Goal: Task Accomplishment & Management: Manage account settings

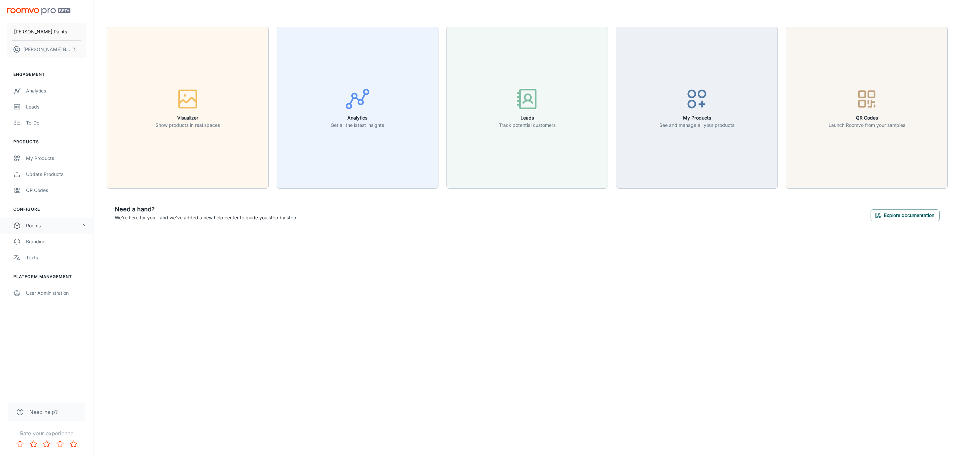
click at [79, 228] on div "Rooms" at bounding box center [53, 225] width 55 height 7
drag, startPoint x: 58, startPoint y: 269, endPoint x: 59, endPoint y: 252, distance: 17.7
click at [61, 260] on div "My Rooms Designer Rooms Custom Rooms" at bounding box center [46, 258] width 93 height 48
click at [58, 242] on div "My Rooms" at bounding box center [56, 241] width 60 height 7
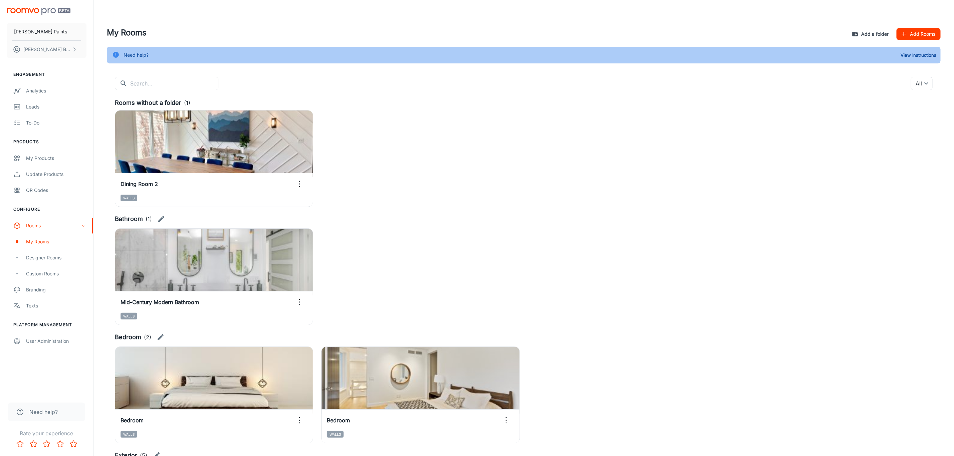
click at [878, 38] on button "Add a folder" at bounding box center [870, 34] width 41 height 12
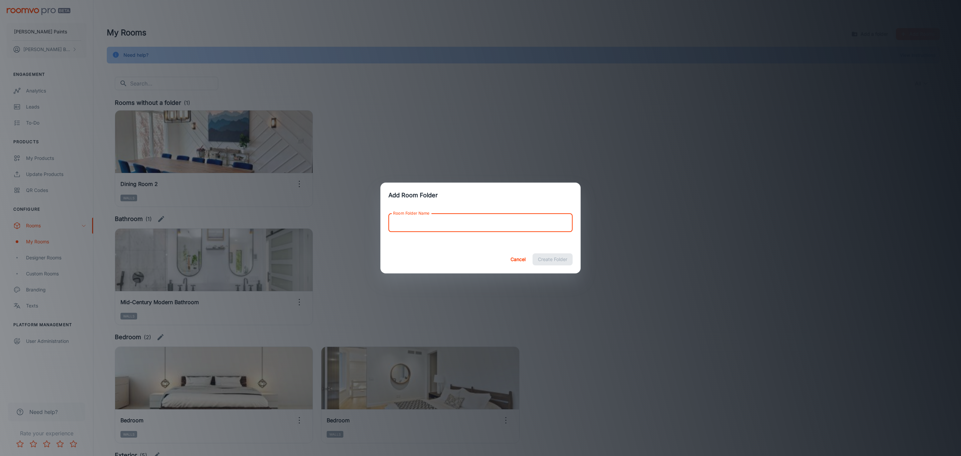
click at [494, 218] on input "Room Folder Name" at bounding box center [481, 222] width 184 height 19
type input "Dining Room"
click at [557, 264] on button "Create Folder" at bounding box center [553, 259] width 40 height 12
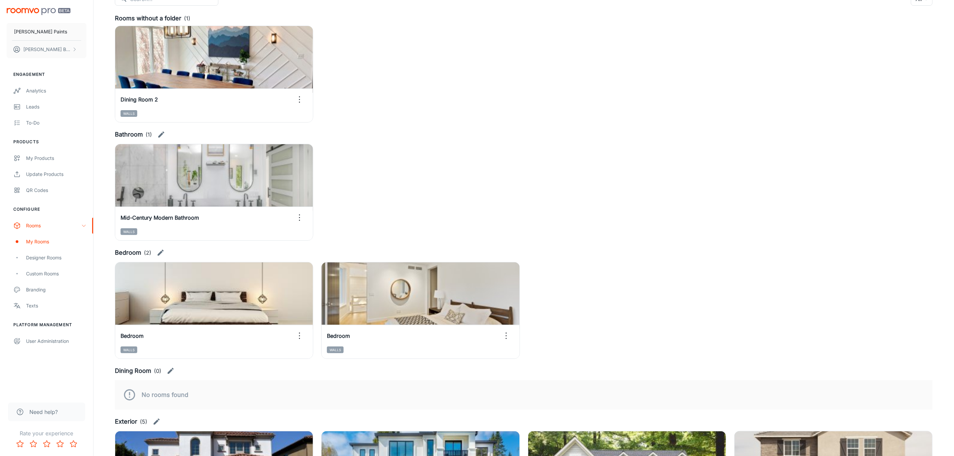
scroll to position [100, 0]
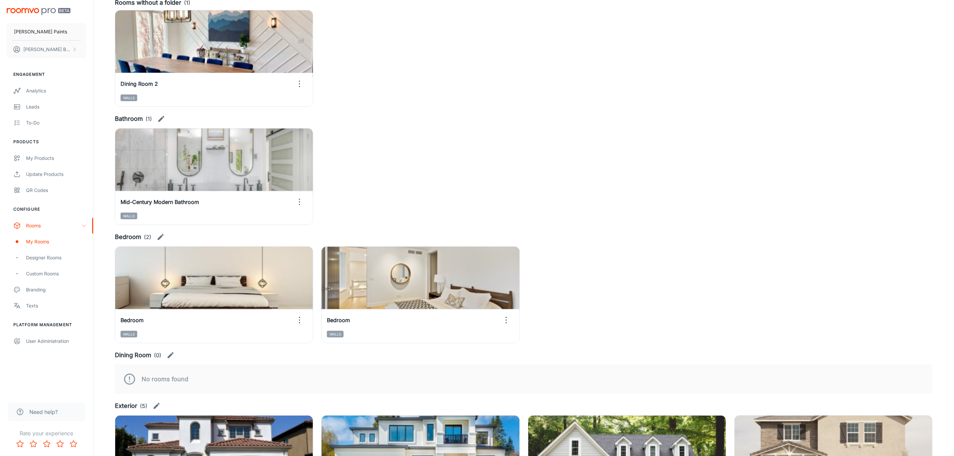
click at [173, 356] on icon "button" at bounding box center [171, 355] width 8 height 8
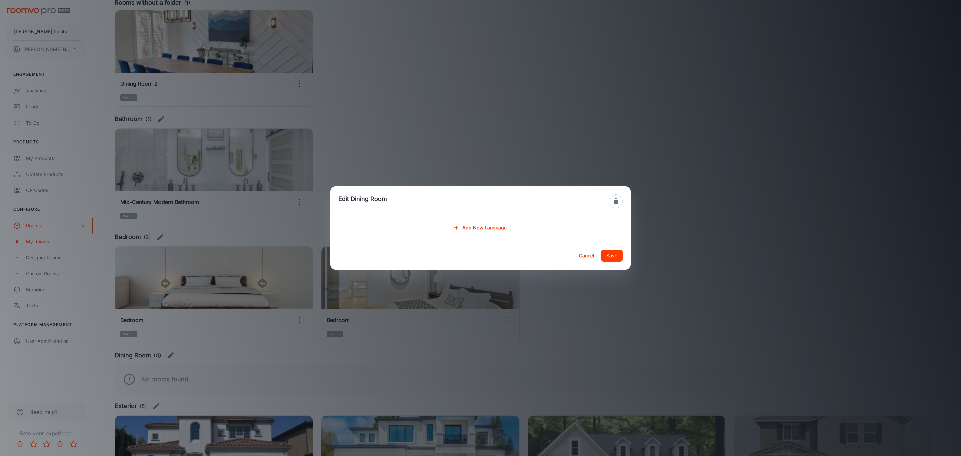
click at [614, 201] on icon "button" at bounding box center [616, 201] width 5 height 6
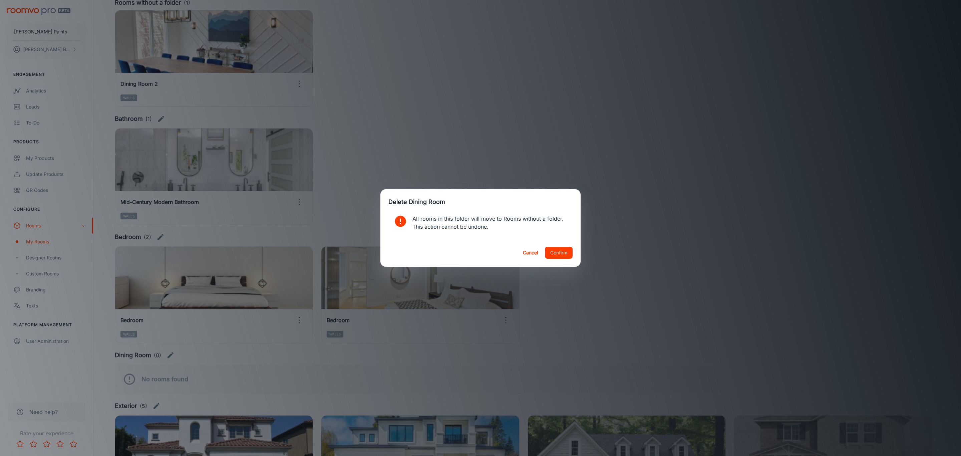
click at [527, 253] on button "Cancel" at bounding box center [530, 253] width 21 height 12
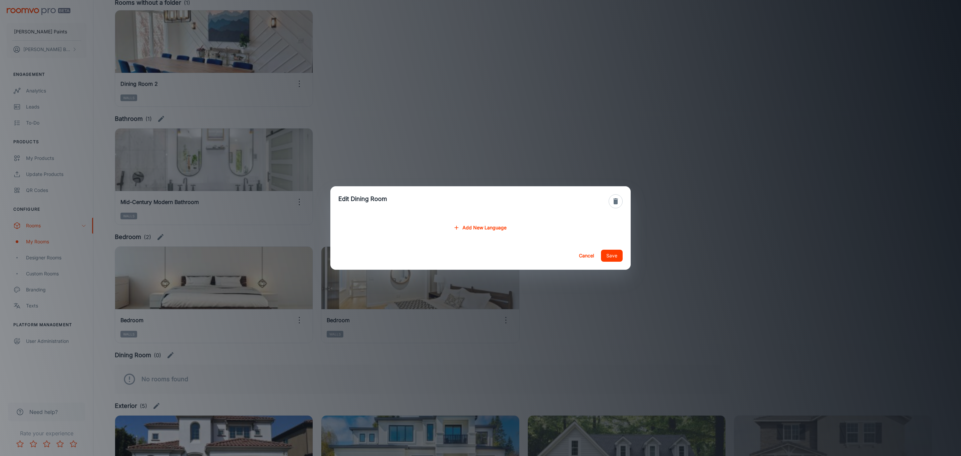
click at [581, 261] on button "Cancel" at bounding box center [586, 256] width 21 height 12
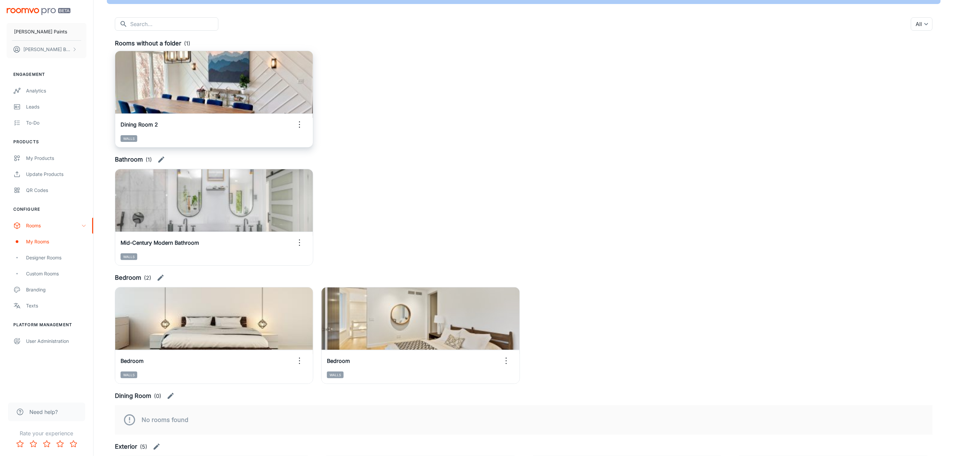
scroll to position [0, 0]
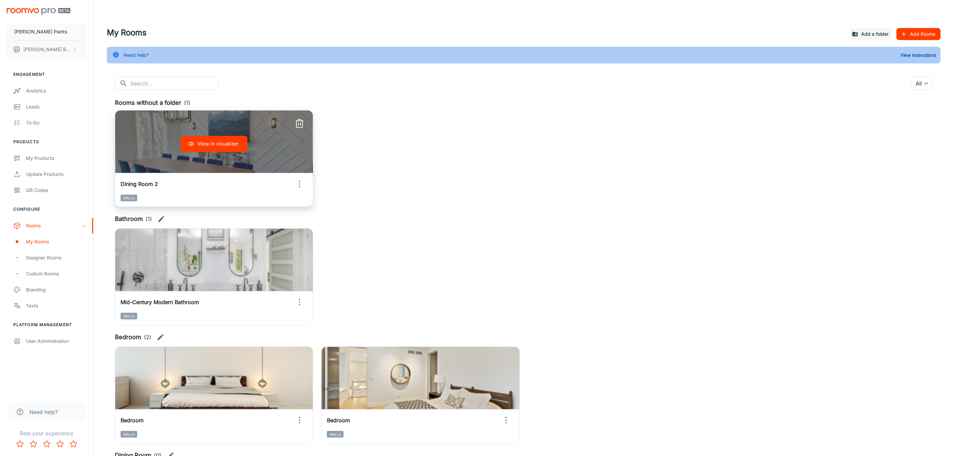
click at [299, 184] on icon "button" at bounding box center [299, 184] width 11 height 11
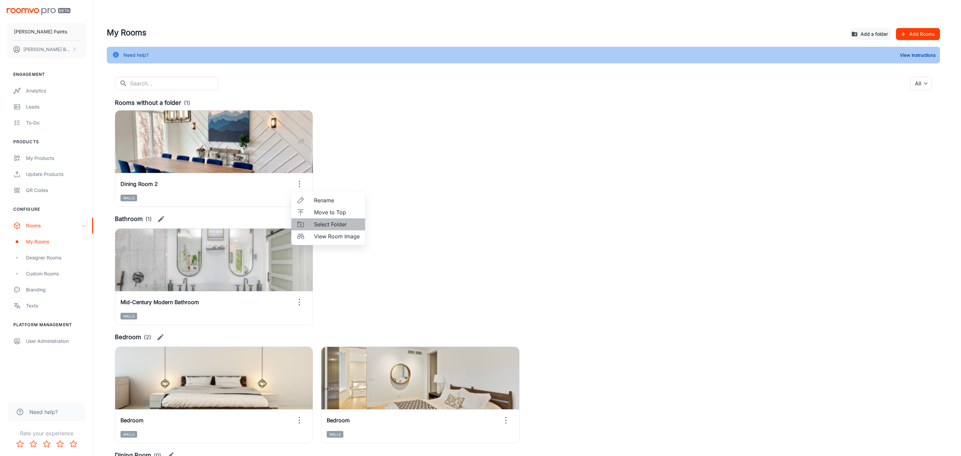
click at [318, 224] on span "Select Folder" at bounding box center [337, 224] width 46 height 8
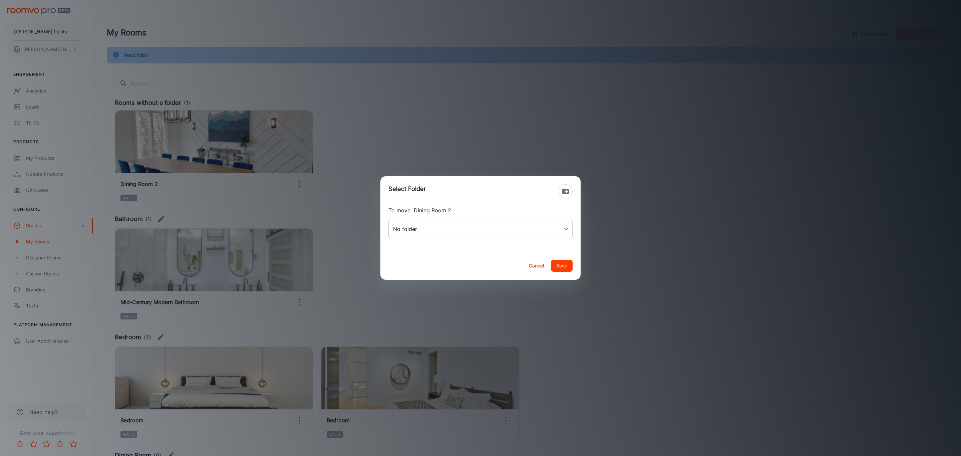
click at [415, 230] on body "[PERSON_NAME] Paints [PERSON_NAME] Engagement Analytics Leads To-do Products My…" at bounding box center [480, 228] width 961 height 456
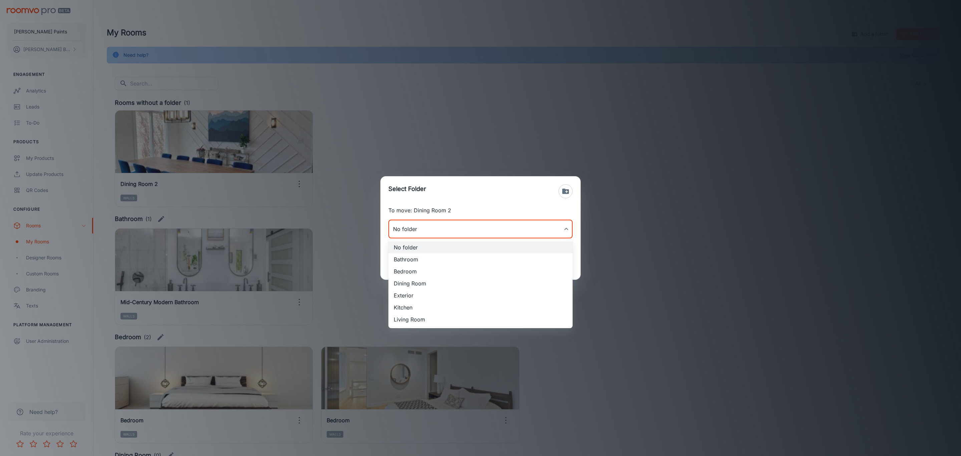
click at [432, 283] on li "Dining Room" at bounding box center [481, 283] width 184 height 12
type input "Dining Room"
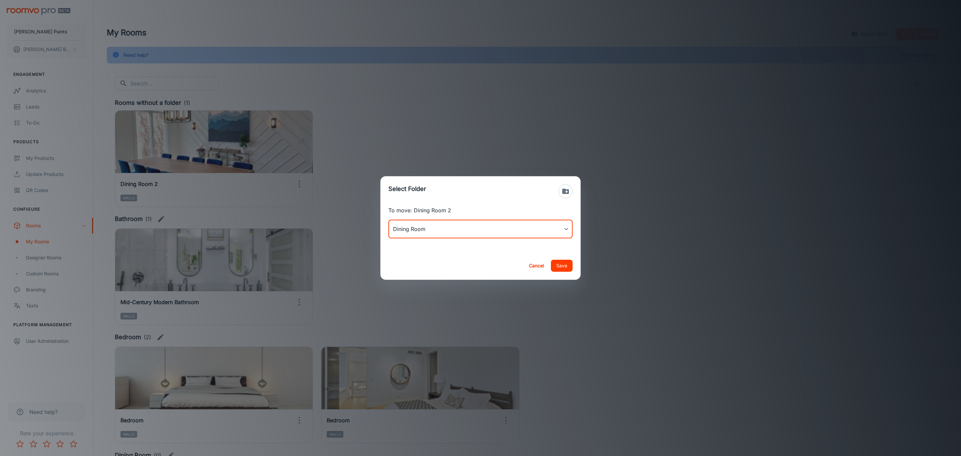
click at [568, 267] on button "Save" at bounding box center [562, 266] width 22 height 12
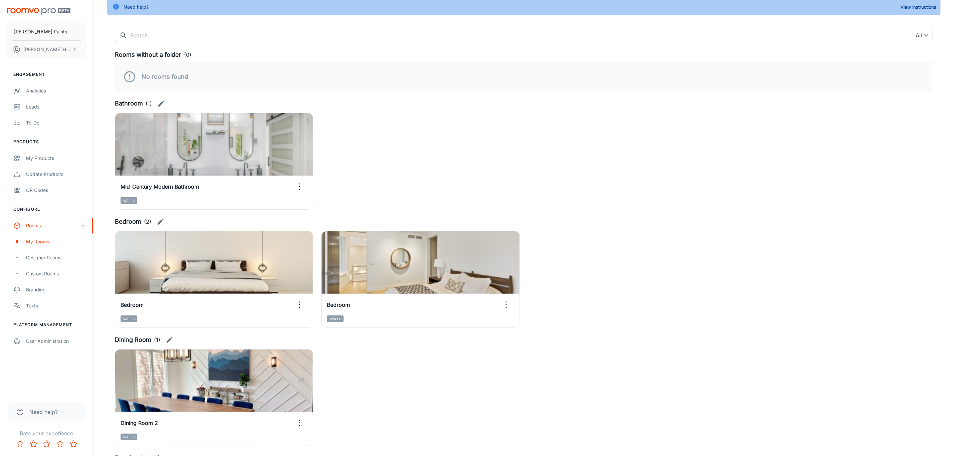
scroll to position [200, 0]
